Goal: Task Accomplishment & Management: Complete application form

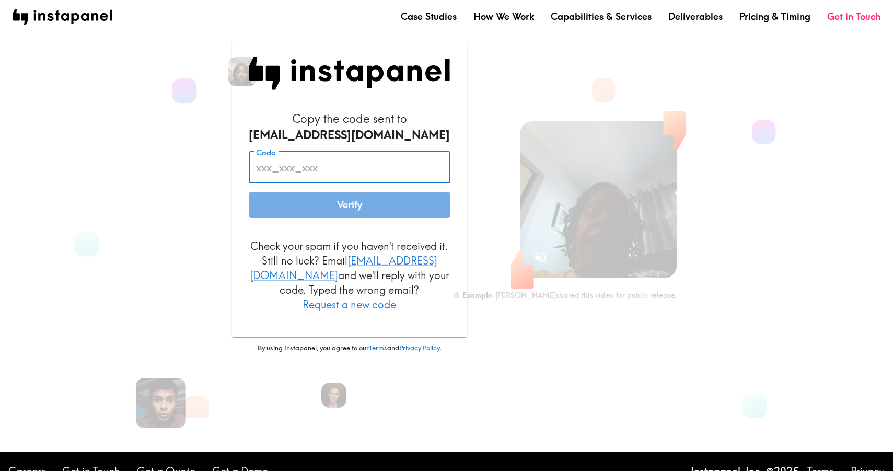
click at [408, 174] on input "Code" at bounding box center [350, 167] width 202 height 32
click at [258, 264] on p "Check your spam if you haven't received it. Still no luck? Email [EMAIL_ADDRESS…" at bounding box center [350, 275] width 202 height 73
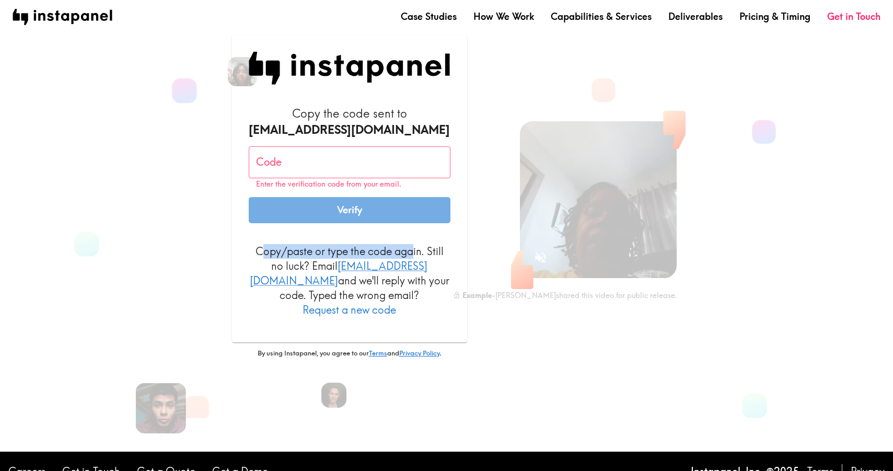
drag, startPoint x: 262, startPoint y: 257, endPoint x: 412, endPoint y: 262, distance: 149.9
click at [412, 262] on p "Copy/paste or type the code again. Still no luck? Email [EMAIL_ADDRESS][DOMAIN_…" at bounding box center [350, 280] width 202 height 73
click at [365, 302] on button "Request a new code" at bounding box center [348, 309] width 93 height 15
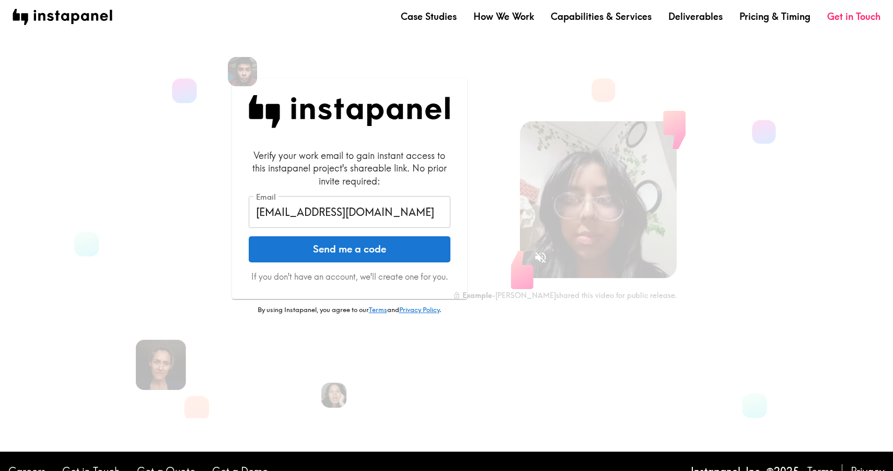
click at [312, 218] on input "[EMAIL_ADDRESS][DOMAIN_NAME]" at bounding box center [350, 212] width 202 height 32
click at [313, 219] on input "[EMAIL_ADDRESS][DOMAIN_NAME]" at bounding box center [350, 212] width 202 height 32
click at [346, 212] on input "[EMAIL_ADDRESS][DOMAIN_NAME]" at bounding box center [350, 212] width 202 height 32
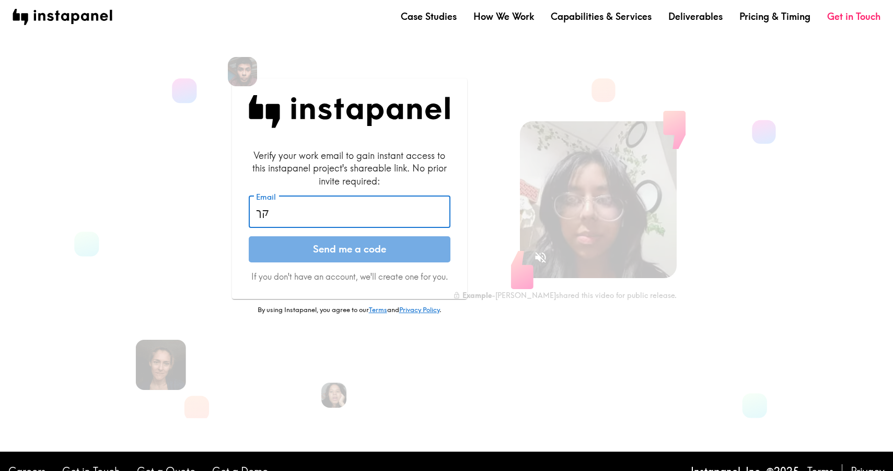
type input "ק"
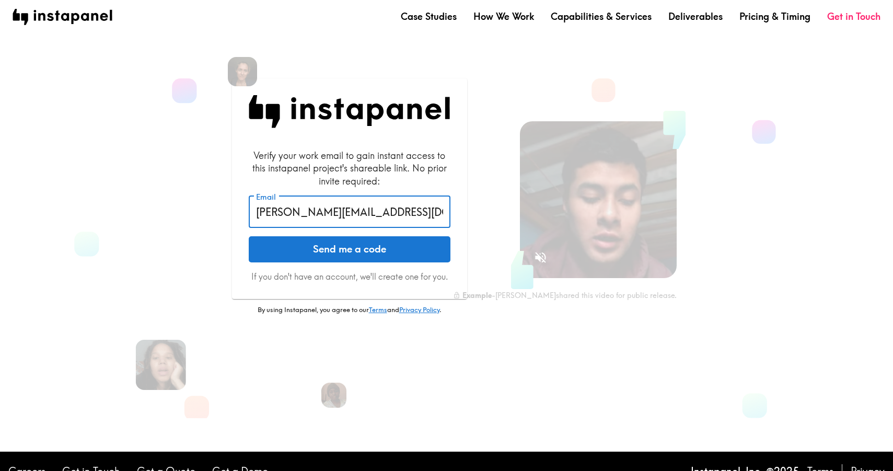
click at [370, 209] on input "[PERSON_NAME][EMAIL_ADDRESS][DOMAIN_NAME]" at bounding box center [350, 212] width 202 height 32
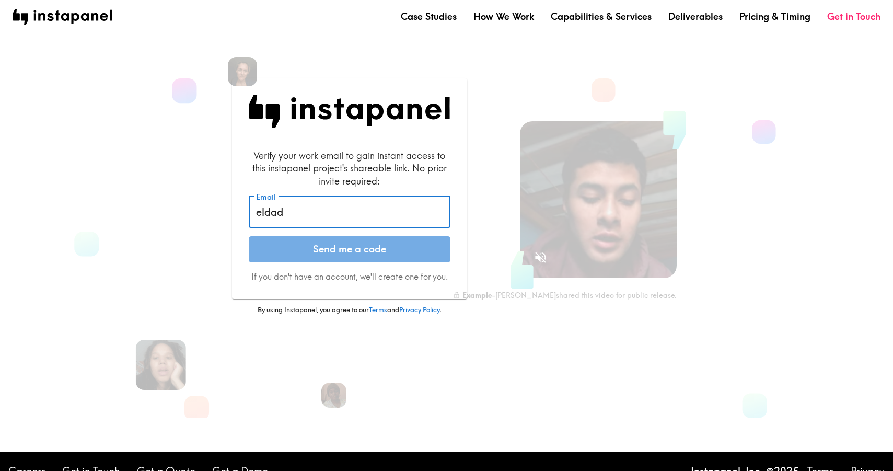
type input "[EMAIL_ADDRESS][DOMAIN_NAME]"
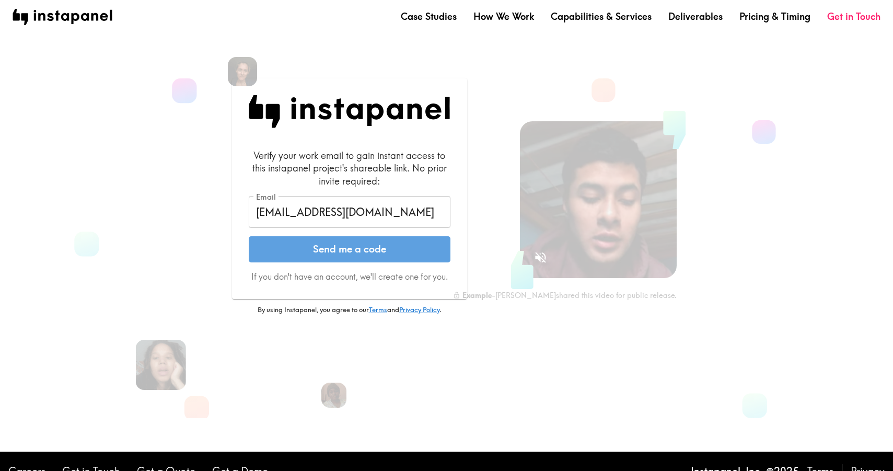
click at [385, 251] on button "Send me a code" at bounding box center [350, 249] width 202 height 26
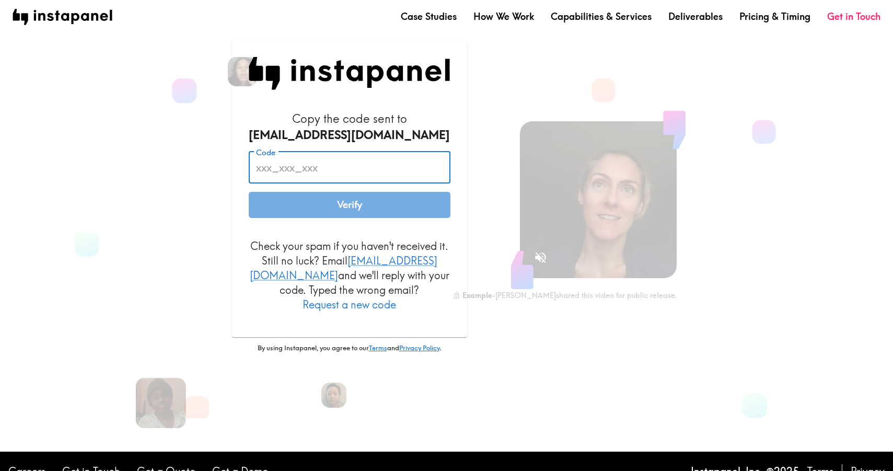
click at [390, 170] on input "Code" at bounding box center [350, 167] width 202 height 32
paste input "rJf_RuH_4Ka"
type input "rJf_RuH_4Ka"
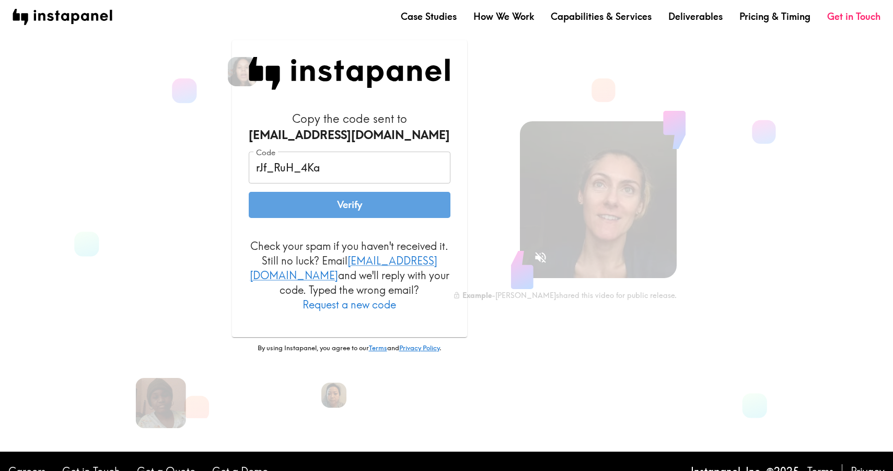
click at [421, 207] on button "Verify" at bounding box center [350, 205] width 202 height 26
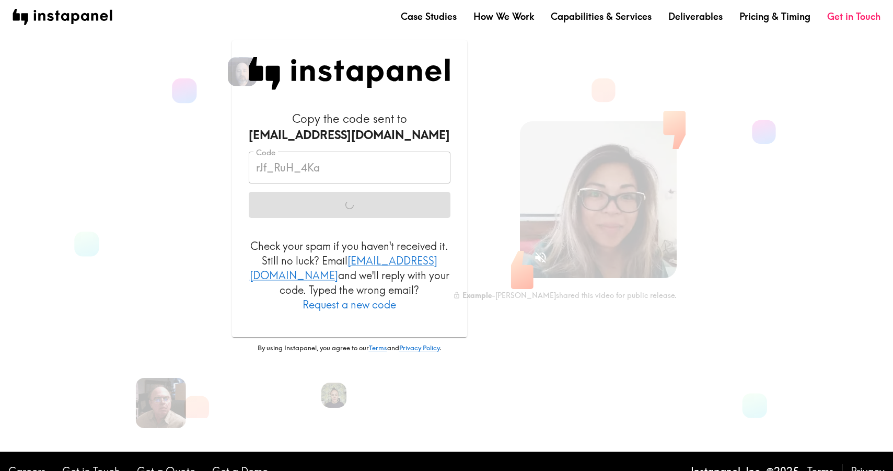
click at [373, 299] on button "Request a new code" at bounding box center [348, 304] width 93 height 15
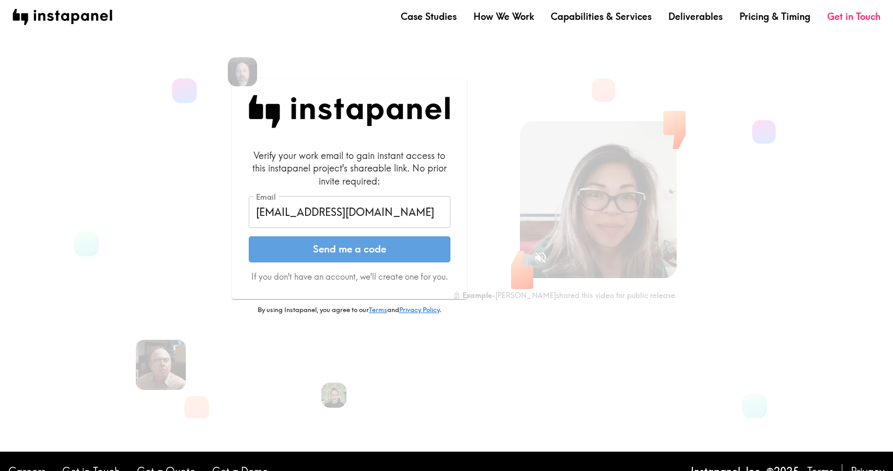
click at [362, 243] on button "Send me a code" at bounding box center [350, 249] width 202 height 26
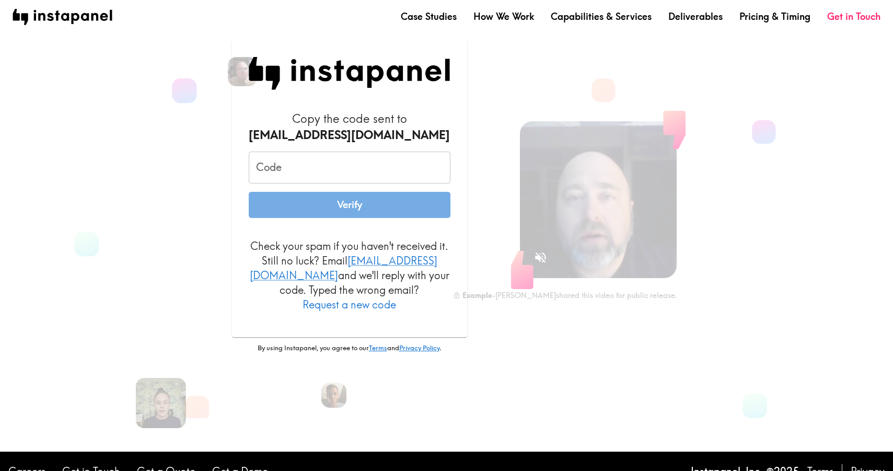
click at [330, 171] on input "Code" at bounding box center [350, 167] width 202 height 32
paste input "Nga_Jf7_6J5"
type input "Nga_Jf7_6J5"
click at [249, 192] on button "Verify" at bounding box center [350, 205] width 202 height 26
